Goal: Information Seeking & Learning: Learn about a topic

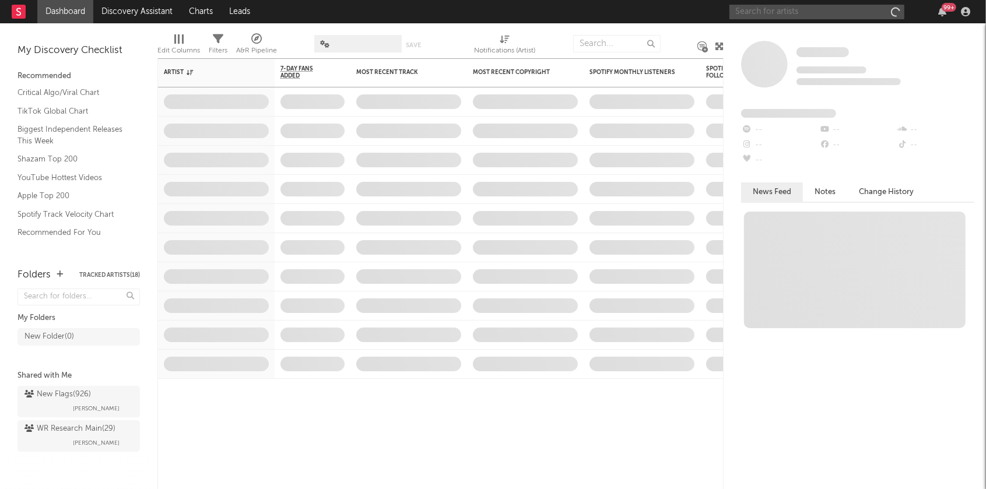
click at [811, 9] on input "text" at bounding box center [817, 12] width 175 height 15
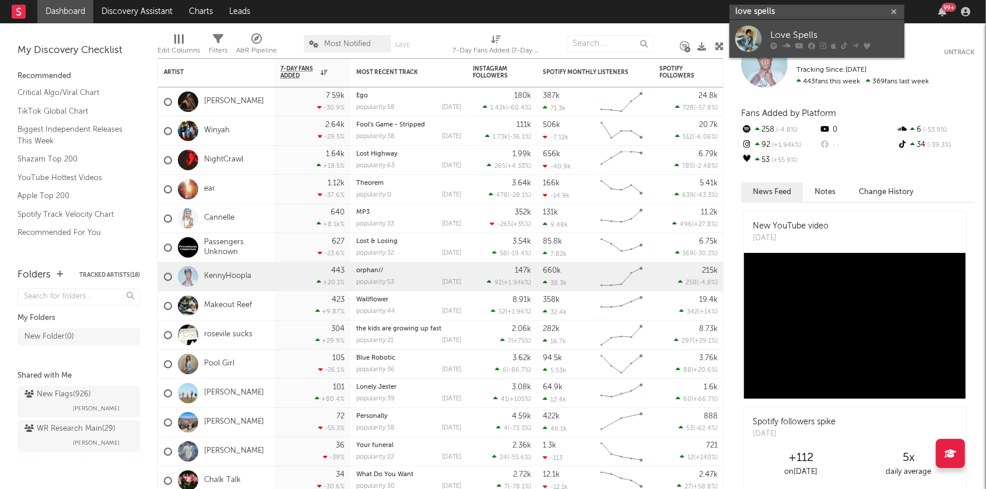
type input "love spells"
click at [770, 41] on link "Love Spells" at bounding box center [817, 39] width 175 height 38
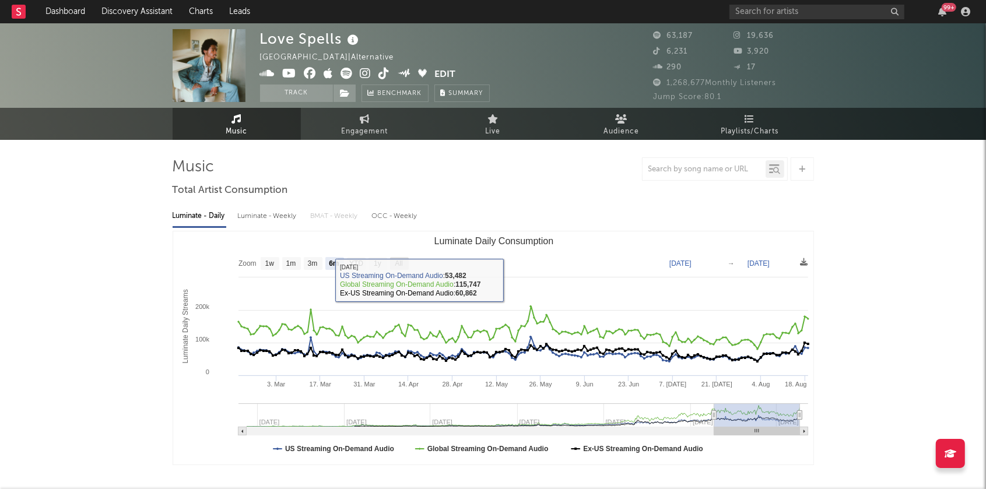
click at [403, 261] on text "All" at bounding box center [399, 264] width 8 height 8
select select "All"
type input "[DATE]"
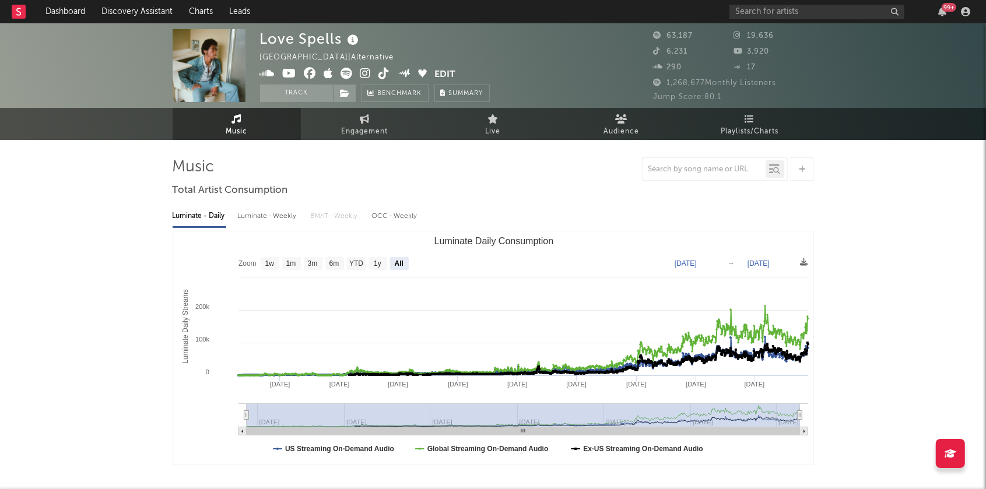
click at [366, 72] on icon at bounding box center [366, 74] width 11 height 12
